Goal: Task Accomplishment & Management: Manage account settings

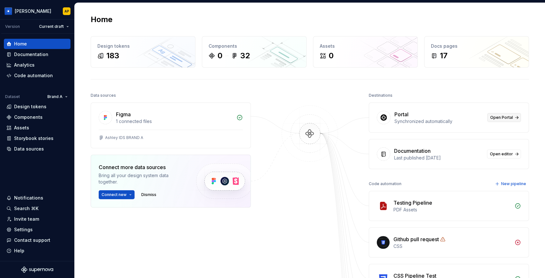
click at [503, 117] on span "Open Portal" at bounding box center [501, 117] width 23 height 5
click at [495, 117] on span "Open Portal" at bounding box center [501, 117] width 23 height 5
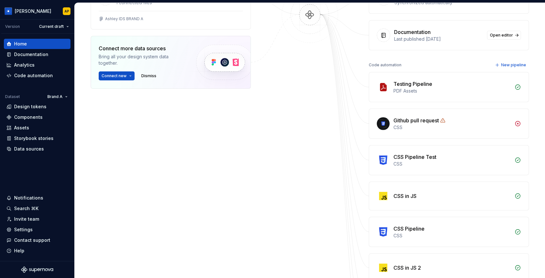
scroll to position [15, 0]
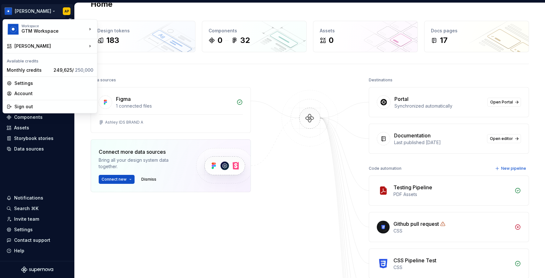
click at [42, 9] on html "Ashley Peña AP Version Current draft Home Documentation Analytics Code automati…" at bounding box center [272, 139] width 545 height 278
click at [46, 52] on div "Workspace GTM Workspace Ashley Peña Available credits Monthly credits 249,625 /…" at bounding box center [50, 66] width 95 height 94
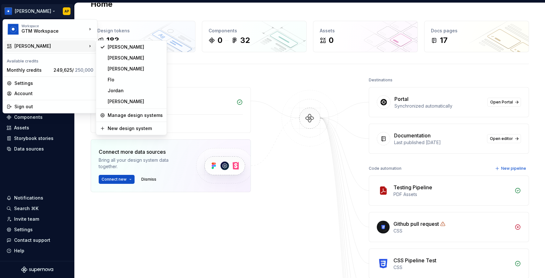
click at [43, 44] on div "[PERSON_NAME]" at bounding box center [50, 46] width 72 height 6
click at [122, 128] on div "New design system" at bounding box center [135, 128] width 55 height 6
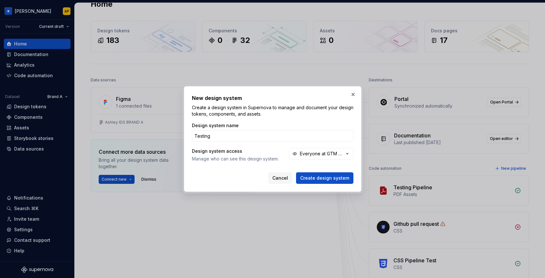
type input "Testing"
click at [296, 172] on button "Create design system" at bounding box center [324, 178] width 57 height 12
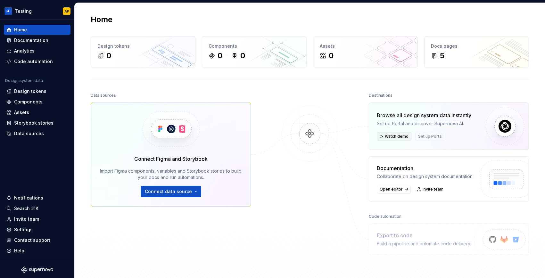
click at [390, 133] on button "Watch demo" at bounding box center [394, 136] width 35 height 9
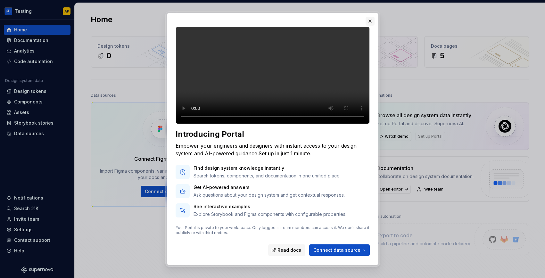
click at [369, 21] on button "button" at bounding box center [369, 21] width 9 height 9
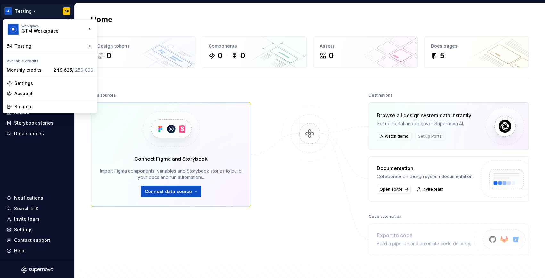
click at [31, 11] on html "Testing AP Home Documentation Analytics Code automation Design system data Desi…" at bounding box center [272, 139] width 545 height 278
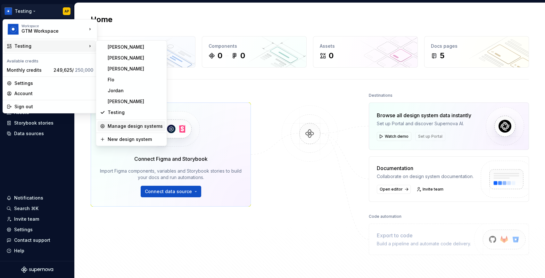
click at [113, 124] on div "Manage design systems" at bounding box center [135, 126] width 55 height 6
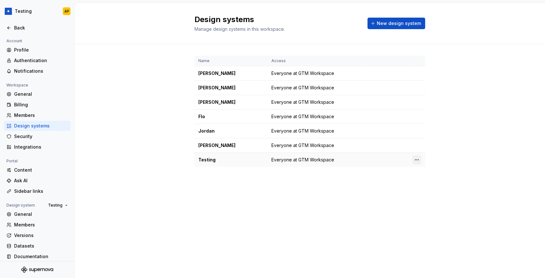
click at [418, 159] on html "Testing AP Back Account Profile Authentication Notifications Workspace General …" at bounding box center [272, 139] width 545 height 278
click at [424, 183] on div "Design system settings" at bounding box center [454, 182] width 61 height 6
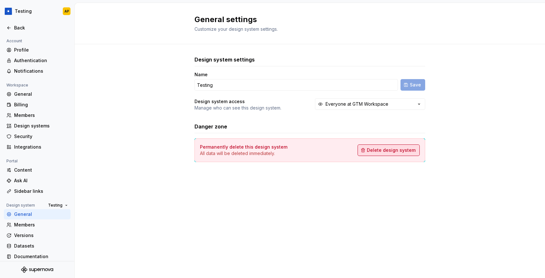
click at [399, 148] on span "Delete design system" at bounding box center [391, 150] width 49 height 6
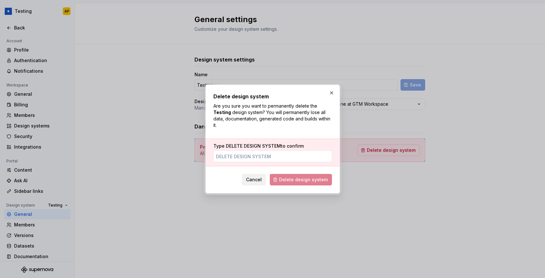
click at [262, 178] on span "Cancel" at bounding box center [254, 179] width 16 height 6
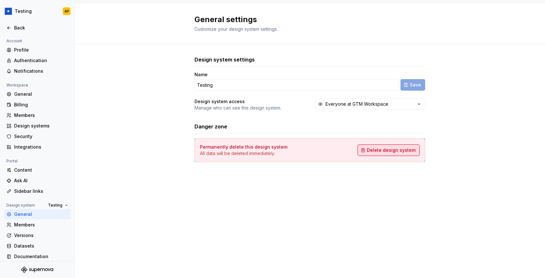
click at [385, 152] on span "Delete design system" at bounding box center [391, 150] width 49 height 6
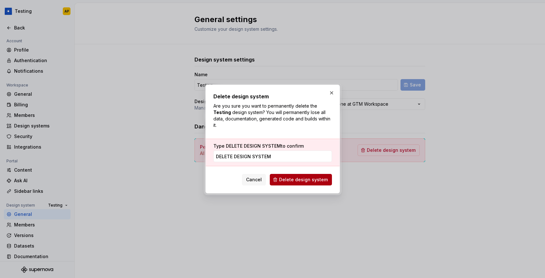
type input "delete design system"
click at [299, 178] on span "Delete design system" at bounding box center [303, 179] width 49 height 6
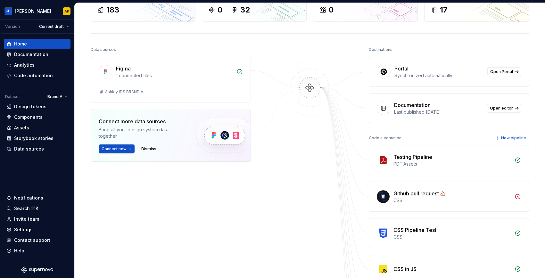
scroll to position [43, 0]
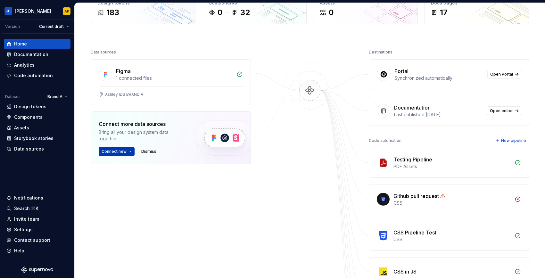
click at [129, 154] on button "Connect new" at bounding box center [117, 151] width 36 height 9
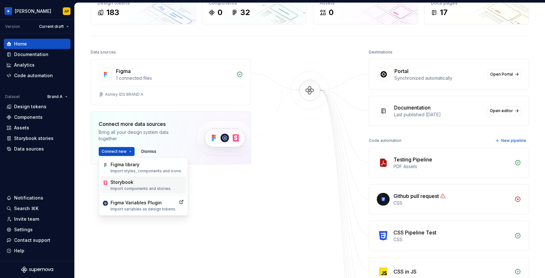
click at [125, 183] on div "Storybook" at bounding box center [140, 182] width 61 height 6
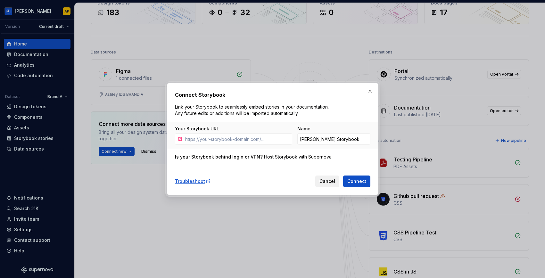
click at [332, 184] on span "Cancel" at bounding box center [327, 181] width 16 height 6
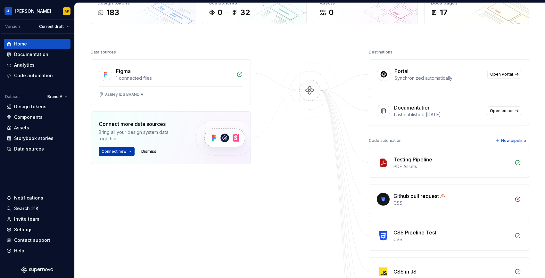
click at [124, 150] on span "Connect new" at bounding box center [114, 151] width 25 height 5
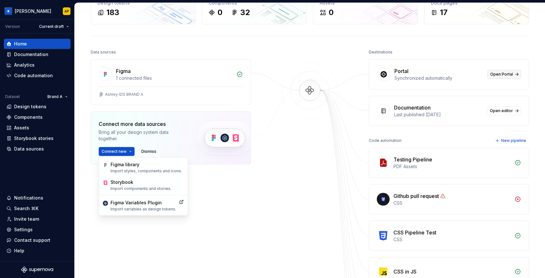
click at [506, 74] on span "Open Portal" at bounding box center [501, 74] width 23 height 5
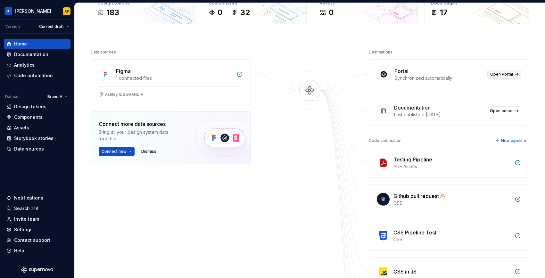
click at [497, 76] on span "Open Portal" at bounding box center [501, 74] width 23 height 5
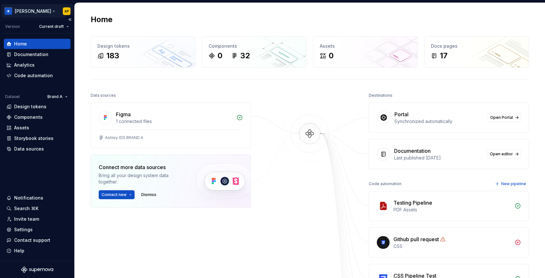
click at [38, 8] on html "Ashley Peña AP Version Current draft Home Documentation Analytics Code automati…" at bounding box center [272, 139] width 545 height 278
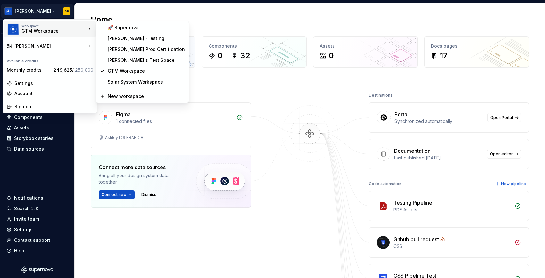
click at [40, 29] on div "GTM Workspace" at bounding box center [48, 31] width 54 height 6
click at [119, 27] on div "🚀 Supernova" at bounding box center [146, 27] width 77 height 6
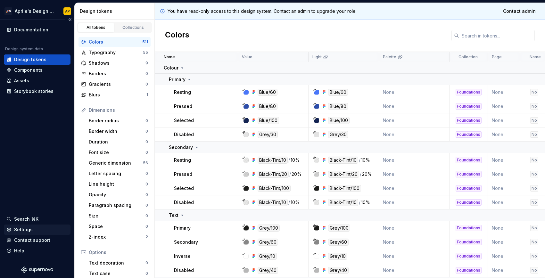
click at [29, 228] on div "Settings" at bounding box center [23, 229] width 19 height 6
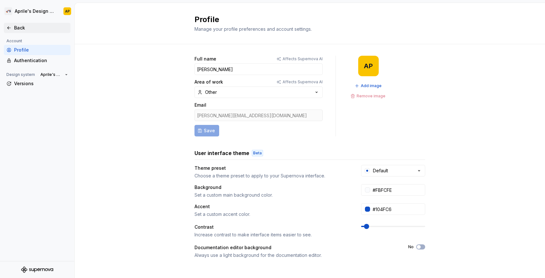
click at [13, 26] on div "Back" at bounding box center [36, 28] width 61 height 6
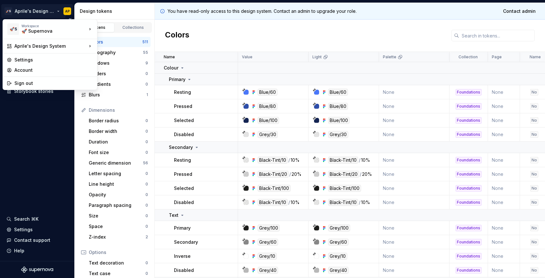
click at [39, 8] on html "🚀S Aprile's Design System AP Documentation Design system data Design tokens Com…" at bounding box center [272, 139] width 545 height 278
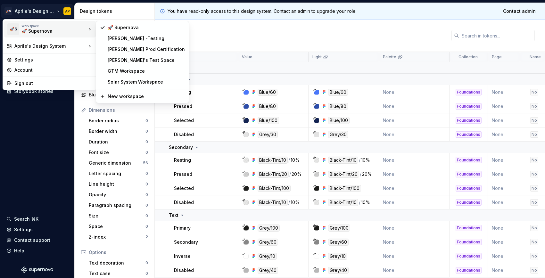
click at [33, 29] on div "🚀 Supernova" at bounding box center [48, 31] width 54 height 6
click at [110, 72] on div "GTM Workspace" at bounding box center [146, 71] width 77 height 6
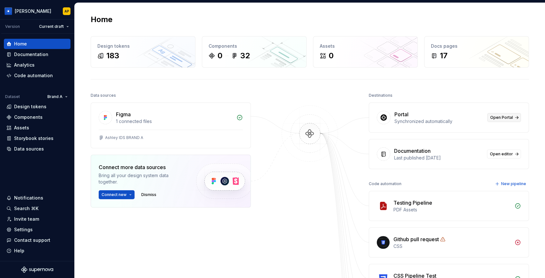
click at [493, 118] on span "Open Portal" at bounding box center [501, 117] width 23 height 5
click at [21, 227] on div "Settings" at bounding box center [23, 229] width 19 height 6
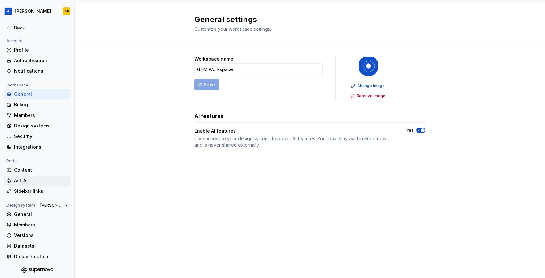
click at [21, 179] on div "Ask AI" at bounding box center [41, 180] width 54 height 6
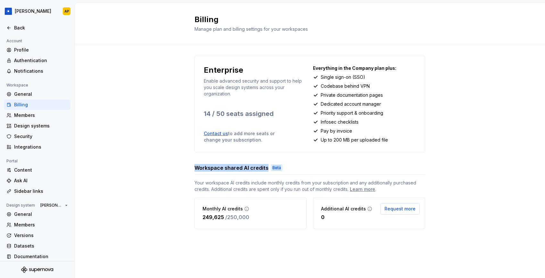
drag, startPoint x: 192, startPoint y: 167, endPoint x: 282, endPoint y: 167, distance: 90.0
click at [282, 167] on div "Enterprise Enable advanced security and support to help you scale design system…" at bounding box center [310, 148] width 470 height 209
drag, startPoint x: 203, startPoint y: 217, endPoint x: 223, endPoint y: 218, distance: 20.2
click at [223, 218] on div "249,625 / 250,000" at bounding box center [225, 217] width 47 height 8
click at [402, 207] on span "Request more" at bounding box center [399, 209] width 31 height 6
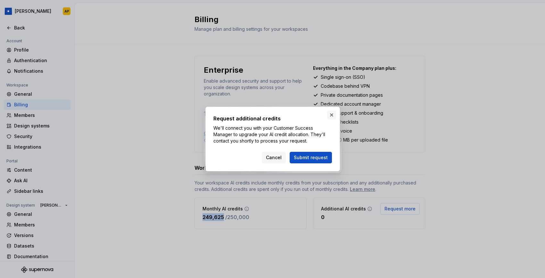
click at [330, 115] on button "button" at bounding box center [331, 114] width 9 height 9
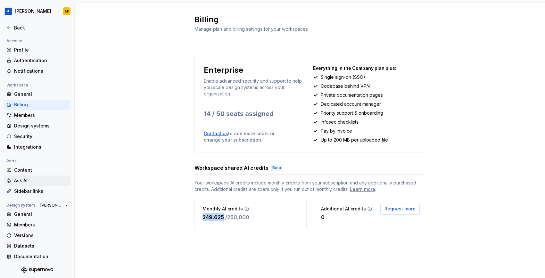
click at [25, 179] on div "Ask AI" at bounding box center [41, 180] width 54 height 6
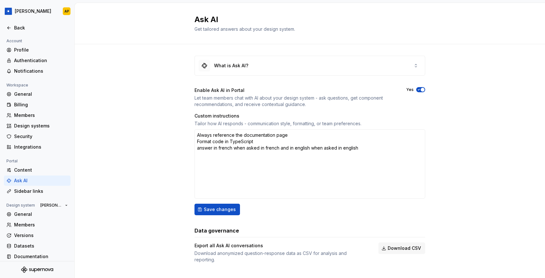
click at [419, 88] on icon "button" at bounding box center [418, 90] width 5 height 4
click at [227, 209] on span "Save changes" at bounding box center [220, 209] width 32 height 6
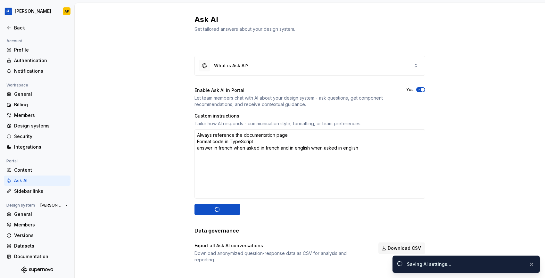
scroll to position [3, 0]
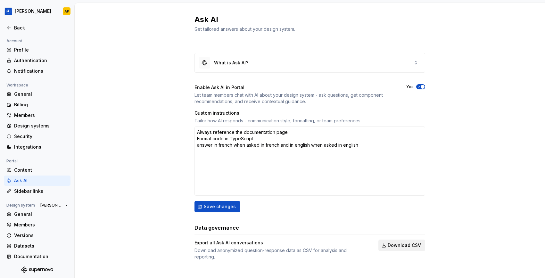
click at [395, 244] on span "Download CSV" at bounding box center [403, 245] width 33 height 6
click at [276, 65] on div "What is Ask AI?" at bounding box center [310, 62] width 230 height 19
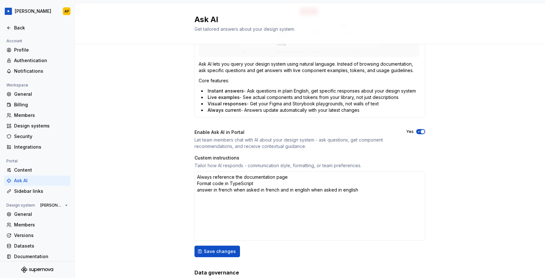
scroll to position [142, 0]
click at [21, 182] on div "Ask AI" at bounding box center [41, 180] width 54 height 6
type textarea "*"
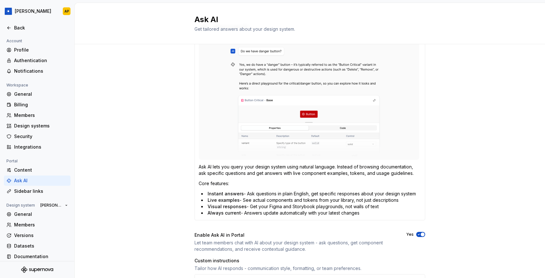
scroll to position [0, 0]
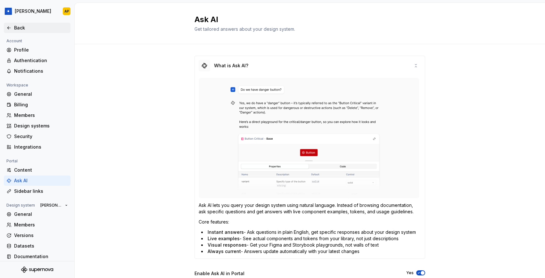
click at [15, 28] on div "Back" at bounding box center [41, 28] width 54 height 6
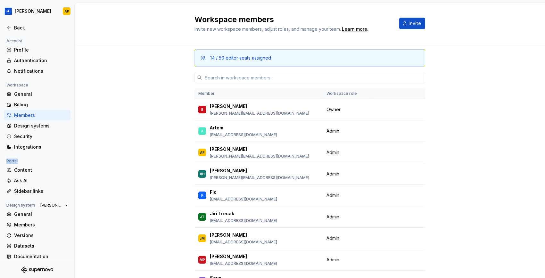
drag, startPoint x: 7, startPoint y: 161, endPoint x: 25, endPoint y: 160, distance: 18.3
click at [25, 160] on div "Portal" at bounding box center [37, 161] width 67 height 8
click at [24, 180] on div "Ask AI" at bounding box center [41, 180] width 54 height 6
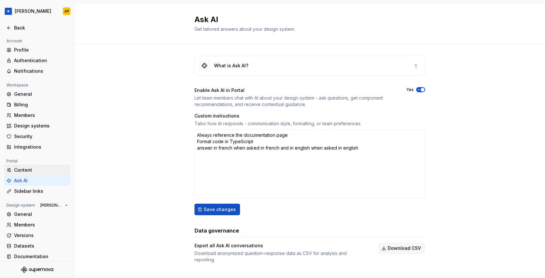
click at [23, 169] on div "Content" at bounding box center [41, 170] width 54 height 6
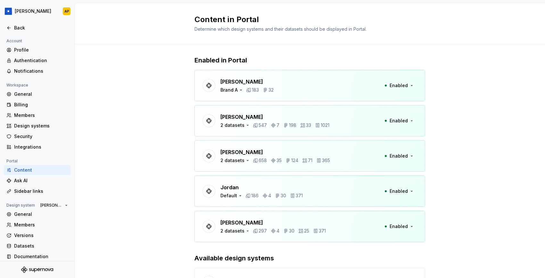
scroll to position [13, 0]
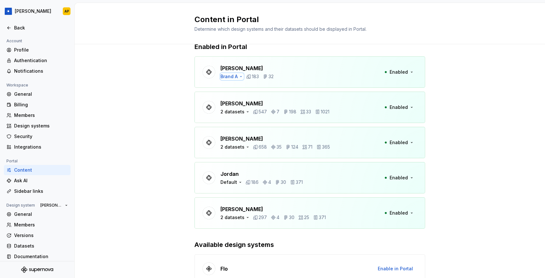
click at [241, 77] on icon "button" at bounding box center [240, 76] width 5 height 5
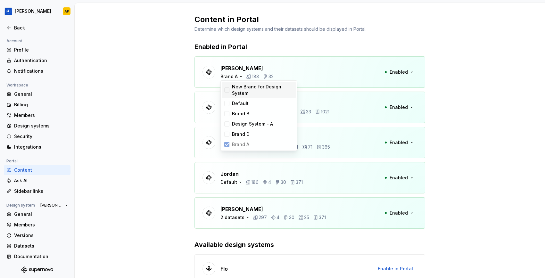
click at [228, 88] on div at bounding box center [226, 89] width 5 height 5
click at [228, 101] on div at bounding box center [226, 103] width 5 height 5
click at [228, 110] on div "Brand B" at bounding box center [259, 114] width 74 height 10
click at [228, 126] on div at bounding box center [226, 123] width 5 height 5
click at [227, 135] on div at bounding box center [226, 134] width 5 height 5
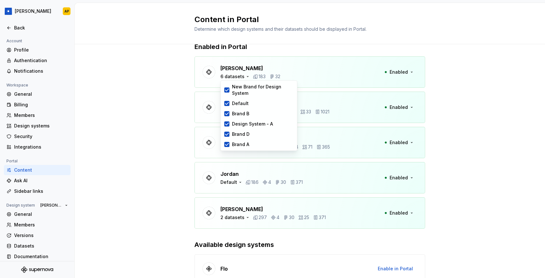
click at [337, 61] on div "Ashley Peña 6 datasets 183 32 Enabled" at bounding box center [309, 71] width 231 height 31
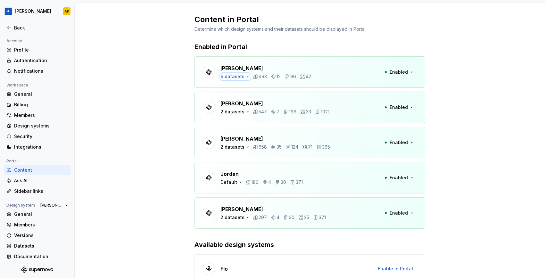
click at [246, 75] on icon "button" at bounding box center [247, 76] width 5 height 5
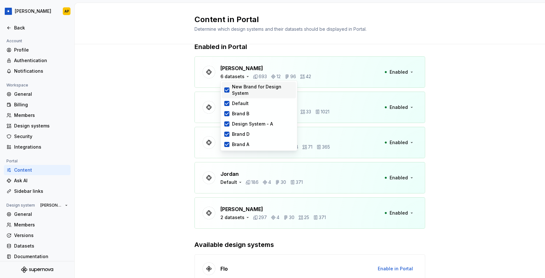
click at [228, 92] on icon at bounding box center [226, 89] width 5 height 5
click at [228, 101] on icon at bounding box center [226, 103] width 5 height 5
click at [226, 114] on icon at bounding box center [226, 114] width 3 height 2
click at [226, 122] on icon at bounding box center [226, 123] width 5 height 5
click at [321, 100] on p "[PERSON_NAME]" at bounding box center [274, 104] width 109 height 8
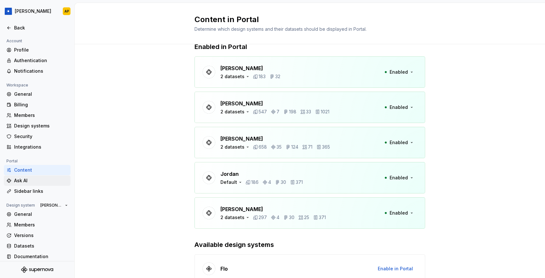
click at [39, 179] on div "Ask AI" at bounding box center [41, 180] width 54 height 6
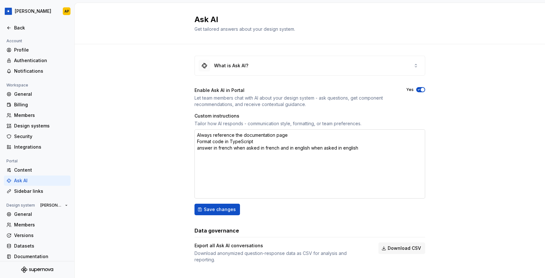
scroll to position [3, 0]
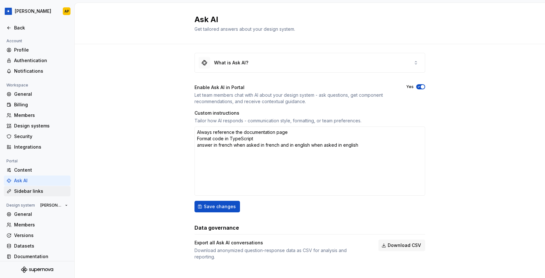
click at [41, 190] on div "Sidebar links" at bounding box center [41, 191] width 54 height 6
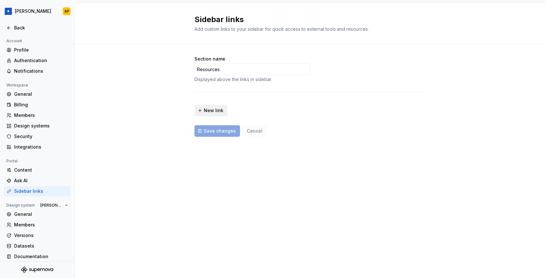
click at [204, 110] on span "New link" at bounding box center [214, 110] width 20 height 6
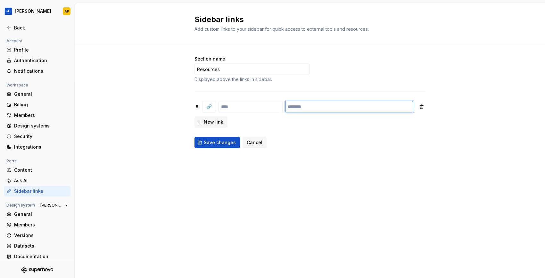
click at [307, 106] on input "text" at bounding box center [349, 107] width 128 height 12
click at [253, 145] on span "Cancel" at bounding box center [255, 142] width 16 height 6
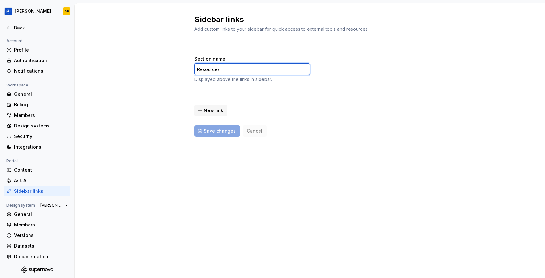
click at [255, 68] on input "Resources" at bounding box center [251, 69] width 115 height 12
click at [25, 179] on div "Ask AI" at bounding box center [41, 180] width 54 height 6
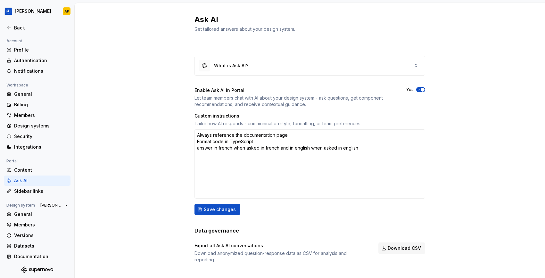
type textarea "*"
click at [15, 24] on div "Back" at bounding box center [37, 28] width 67 height 10
